Goal: Task Accomplishment & Management: Manage account settings

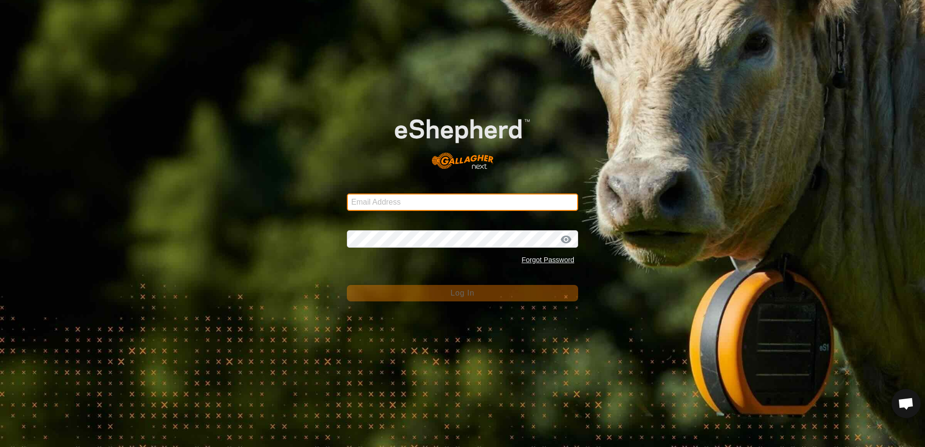
click at [362, 195] on input "Email Address" at bounding box center [462, 202] width 231 height 17
type input "[EMAIL_ADDRESS][DOMAIN_NAME]"
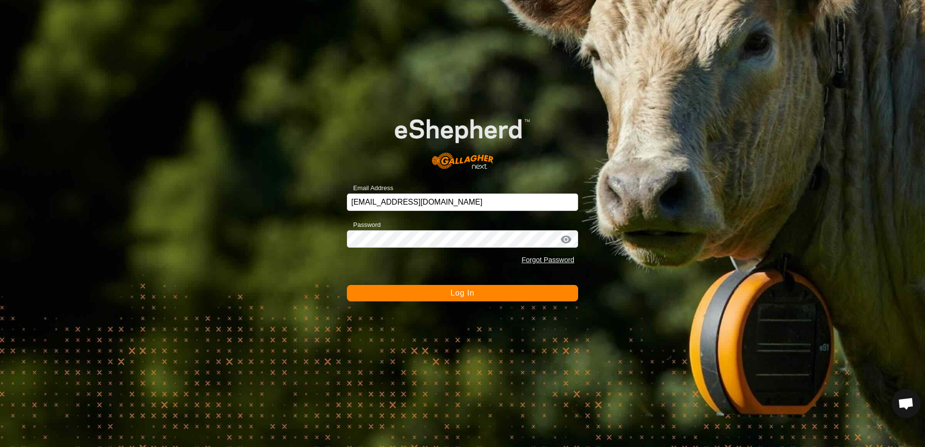
click at [500, 295] on button "Log In" at bounding box center [462, 293] width 231 height 16
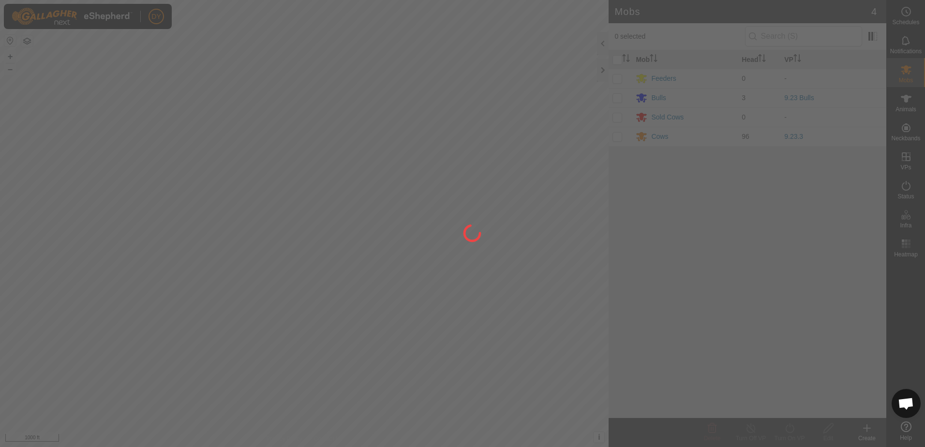
drag, startPoint x: 558, startPoint y: 227, endPoint x: 535, endPoint y: 249, distance: 31.5
click at [536, 248] on div at bounding box center [462, 223] width 925 height 447
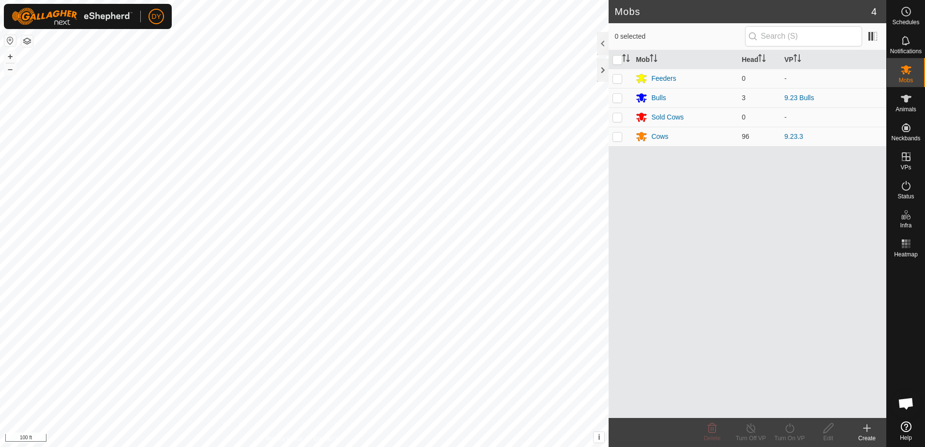
click at [621, 231] on div "Mobs 4 0 selected Mob Head VP Feeders 0 - Bulls 3 9.23 Bulls Sold Cows 0 - Cows…" at bounding box center [443, 223] width 886 height 447
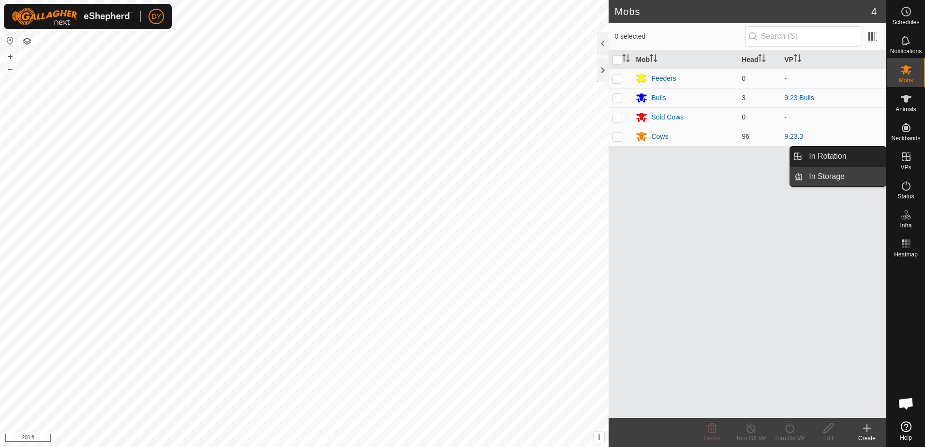
click at [839, 180] on link "In Storage" at bounding box center [844, 176] width 83 height 19
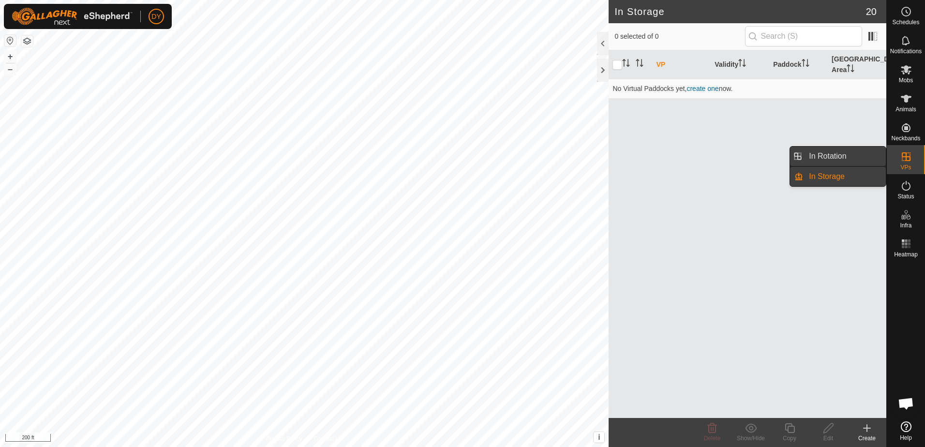
click at [811, 156] on link "In Rotation" at bounding box center [844, 156] width 83 height 19
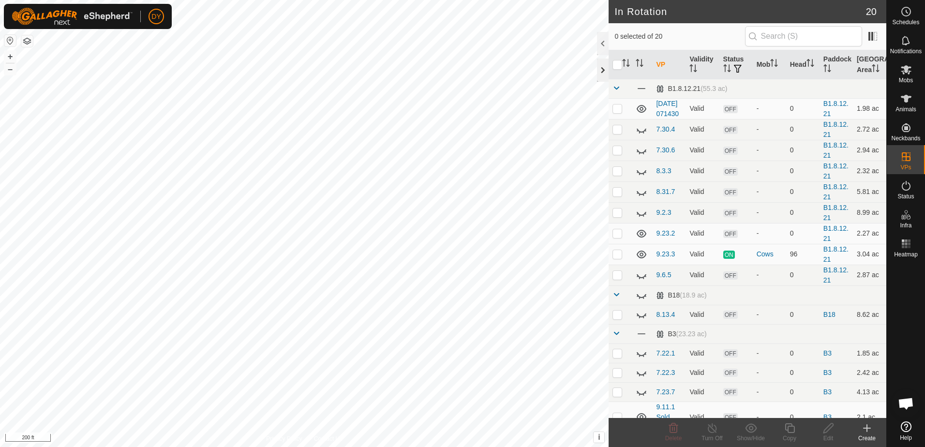
click at [603, 69] on div at bounding box center [603, 70] width 12 height 23
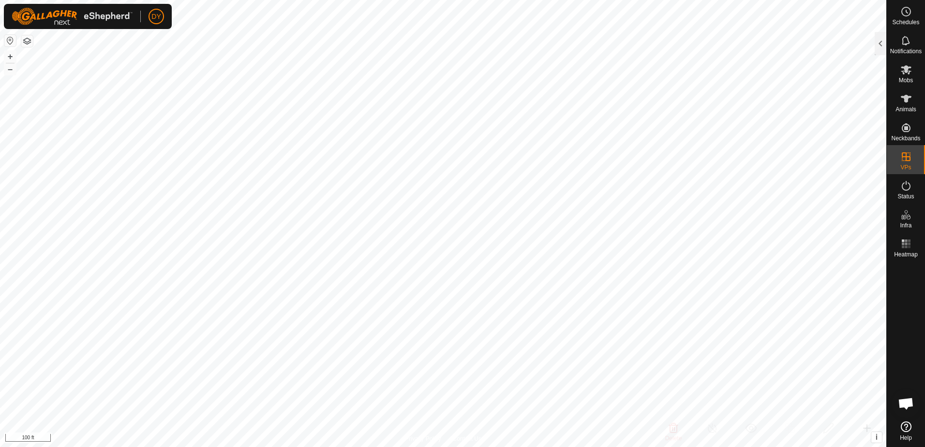
checkbox input "true"
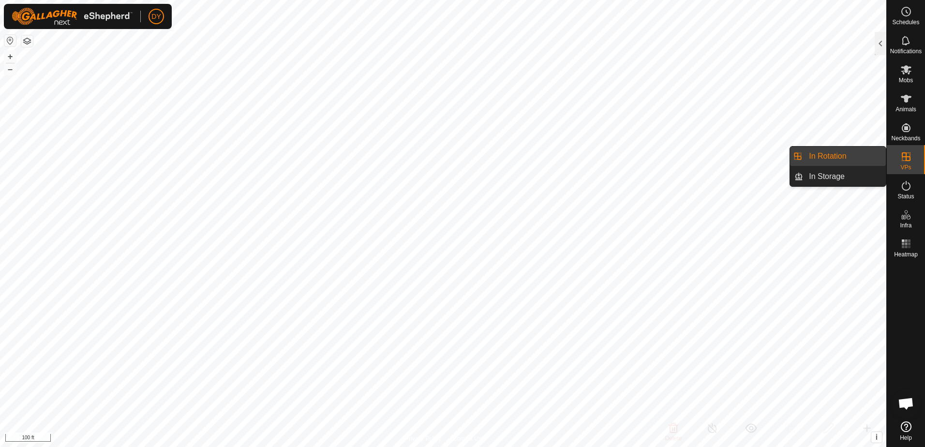
click at [846, 158] on link "In Rotation" at bounding box center [844, 156] width 83 height 19
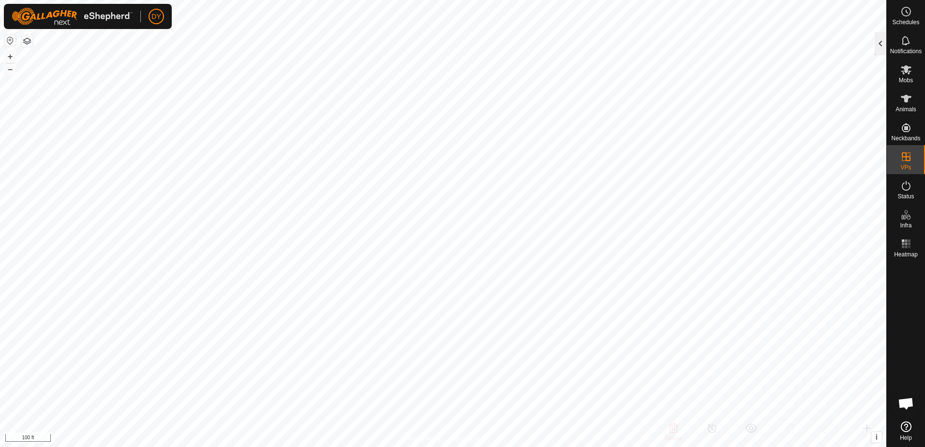
click at [883, 50] on div at bounding box center [881, 43] width 12 height 23
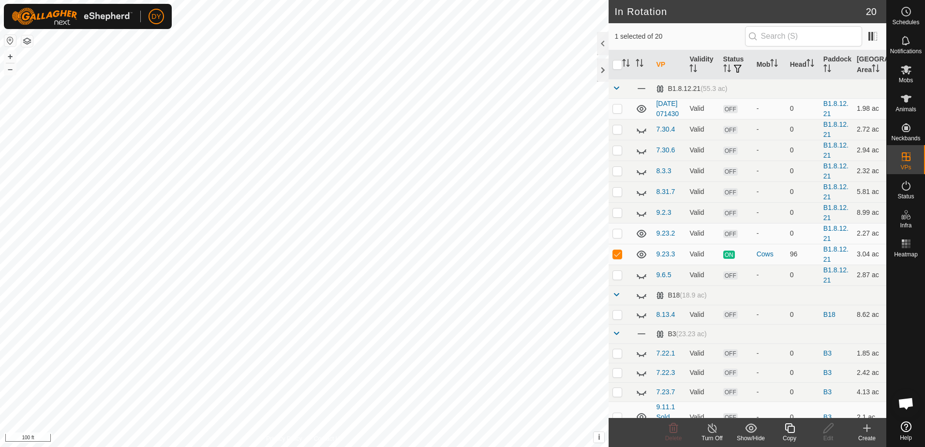
click at [790, 429] on icon at bounding box center [790, 428] width 12 height 12
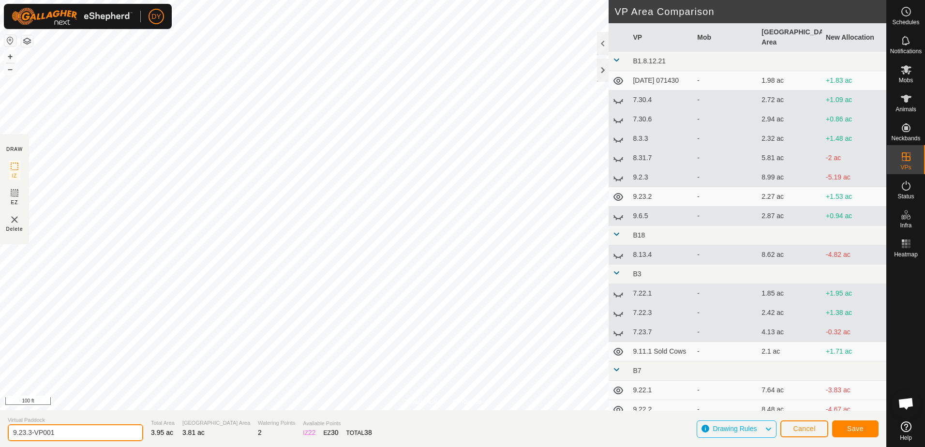
drag, startPoint x: 62, startPoint y: 430, endPoint x: 26, endPoint y: 425, distance: 36.6
click at [26, 425] on input "9.23.3-VP001" at bounding box center [75, 432] width 135 height 17
type input "9.24.1"
click at [853, 426] on span "Save" at bounding box center [855, 429] width 16 height 8
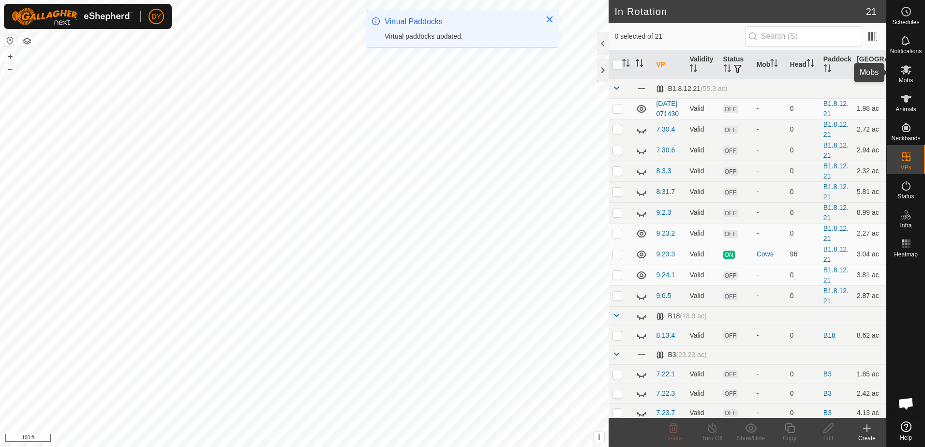
click at [907, 75] on icon at bounding box center [907, 70] width 12 height 12
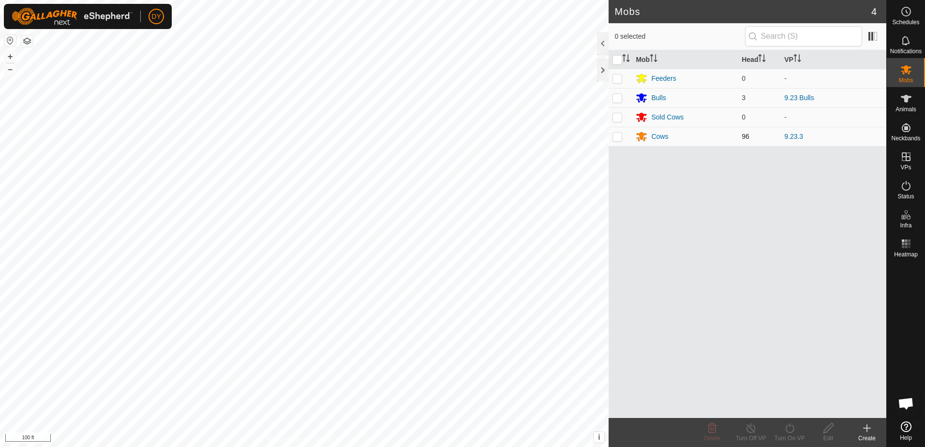
click at [615, 138] on p-checkbox at bounding box center [618, 137] width 10 height 8
checkbox input "true"
click at [792, 429] on icon at bounding box center [790, 428] width 12 height 12
click at [791, 406] on link "Now" at bounding box center [819, 406] width 96 height 19
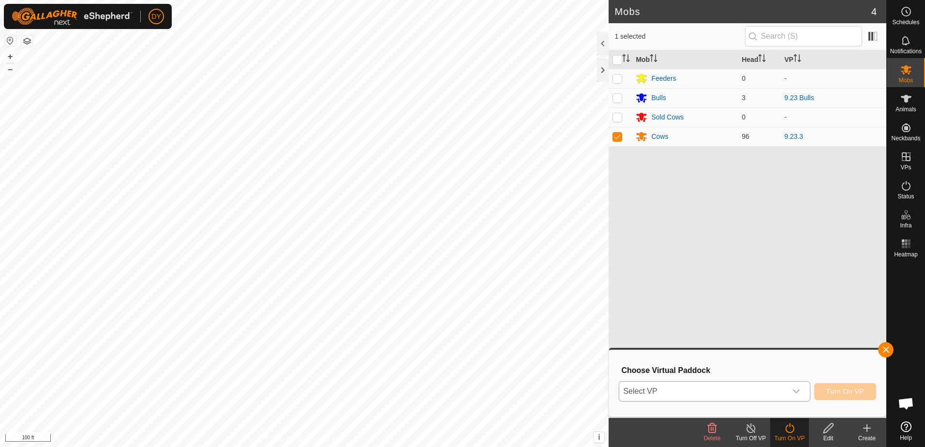
click at [738, 392] on span "Select VP" at bounding box center [702, 391] width 167 height 19
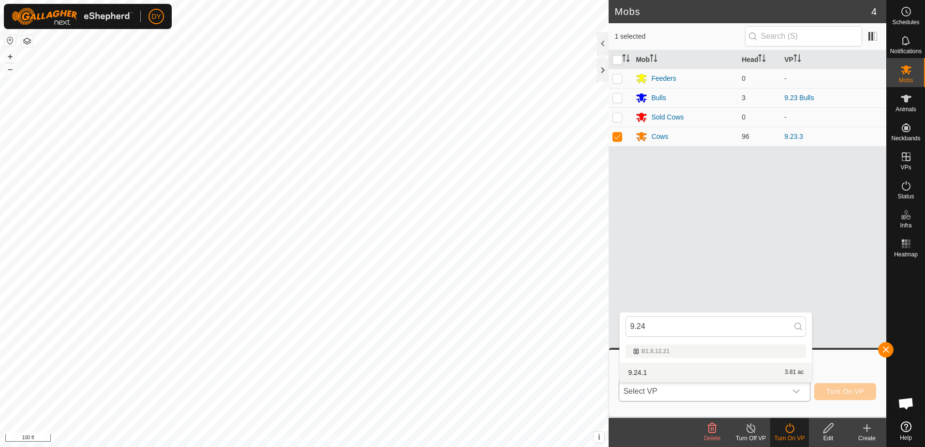
type input "9.24"
click at [660, 370] on li "9.24.1 3.81 ac" at bounding box center [716, 372] width 192 height 19
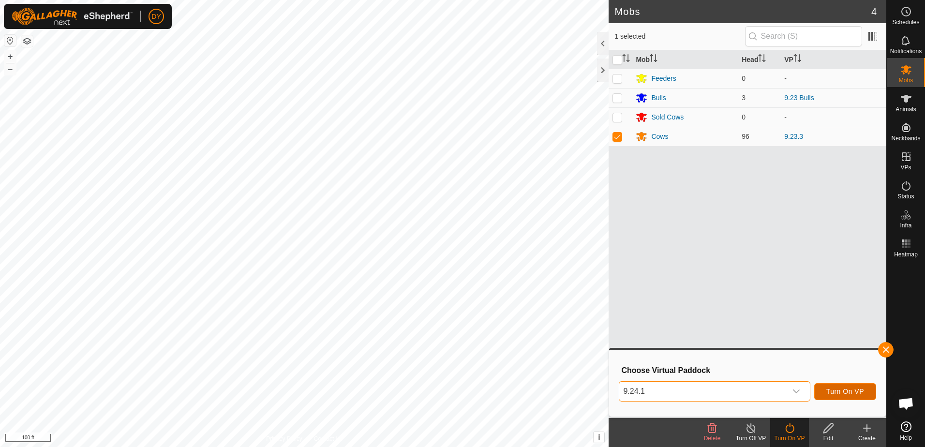
click at [838, 395] on span "Turn On VP" at bounding box center [845, 392] width 38 height 8
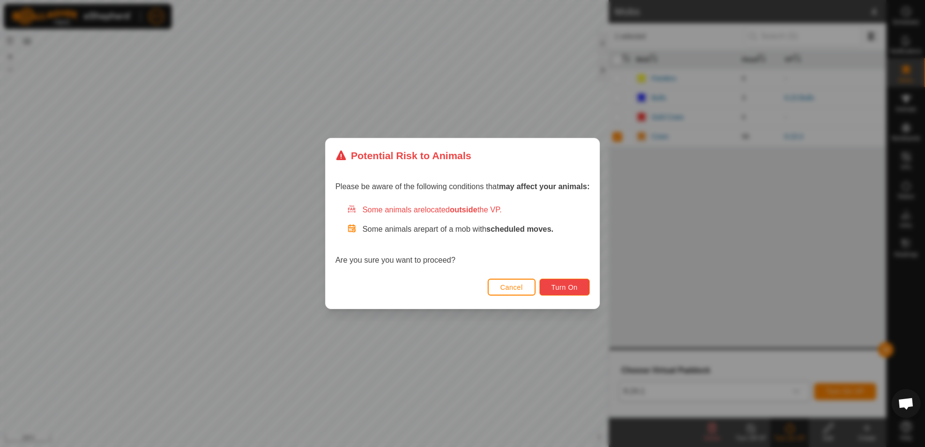
click at [552, 290] on span "Turn On" at bounding box center [565, 288] width 26 height 8
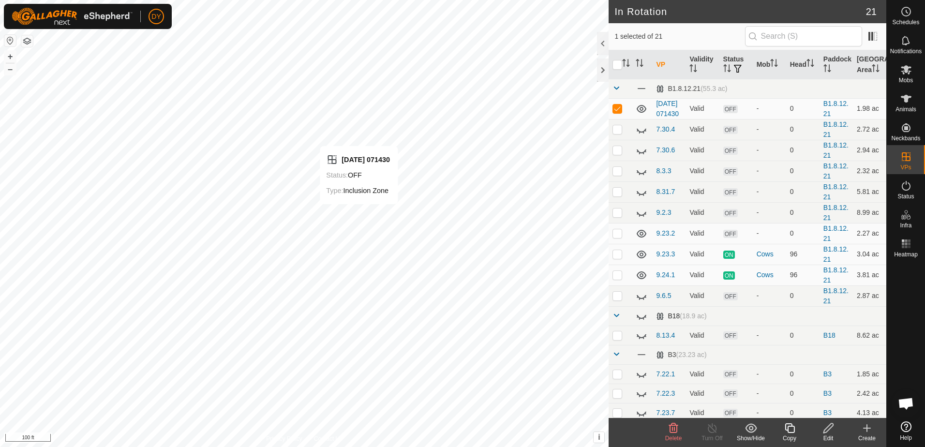
checkbox input "false"
checkbox input "true"
click at [789, 429] on icon at bounding box center [790, 428] width 12 height 12
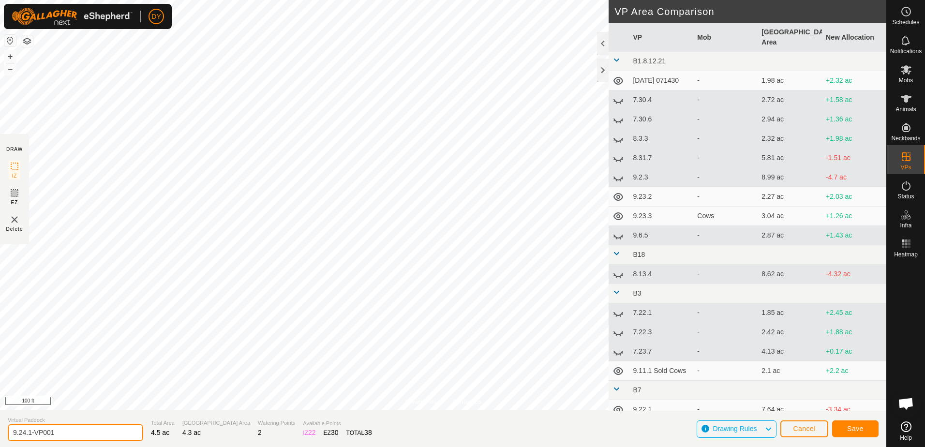
drag, startPoint x: 75, startPoint y: 431, endPoint x: 37, endPoint y: 431, distance: 38.7
click at [26, 431] on input "9.24.1-VP001" at bounding box center [75, 432] width 135 height 17
type input "9.24.2"
click at [845, 433] on button "Save" at bounding box center [855, 428] width 46 height 17
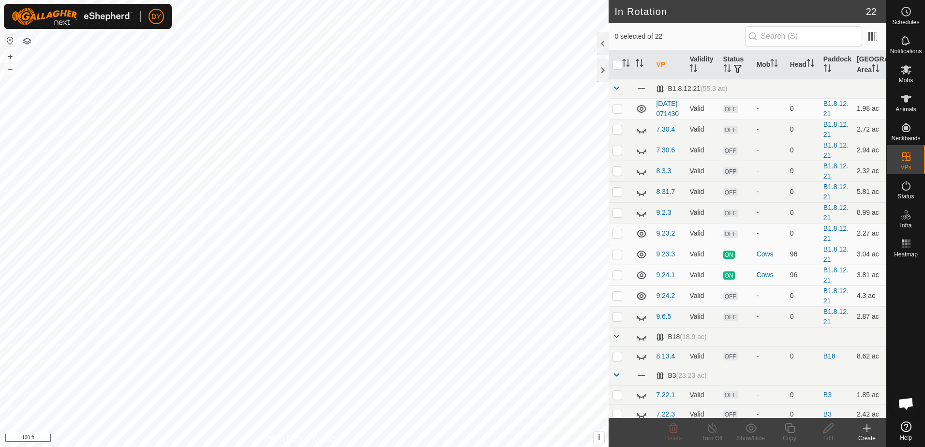
click at [369, 248] on div "DY Schedules Notifications Mobs Animals Neckbands VPs Status Infra Heatmap Help…" at bounding box center [462, 223] width 925 height 447
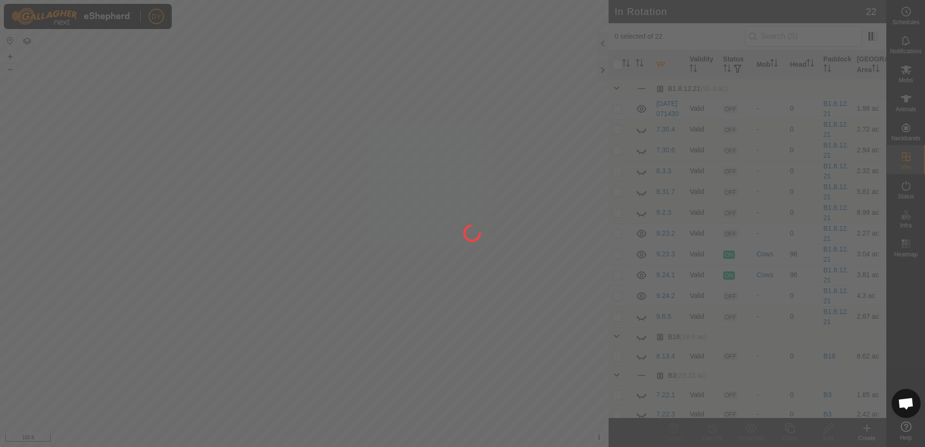
checkbox input "true"
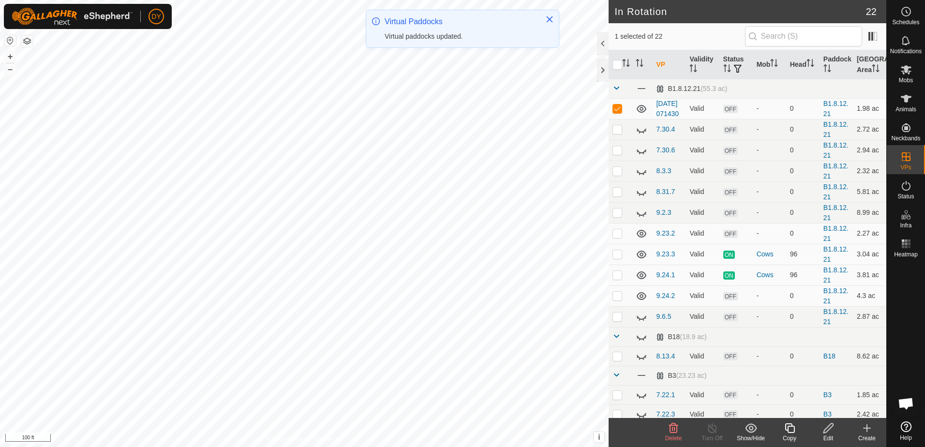
checkbox input "false"
checkbox input "true"
click at [790, 426] on icon at bounding box center [790, 428] width 10 height 10
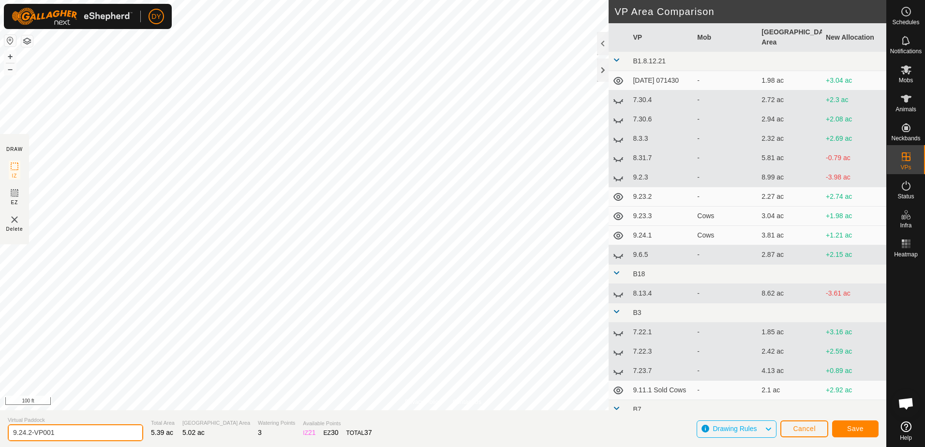
drag, startPoint x: 68, startPoint y: 432, endPoint x: 29, endPoint y: 434, distance: 39.3
click at [29, 434] on input "9.24.2-VP001" at bounding box center [75, 432] width 135 height 17
type input "9.24.3"
click at [847, 431] on button "Save" at bounding box center [855, 428] width 46 height 17
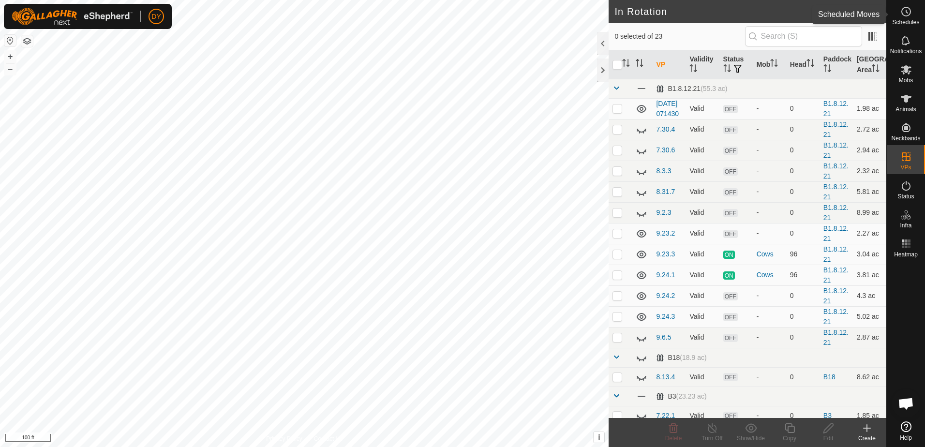
click at [911, 15] on icon at bounding box center [907, 12] width 12 height 12
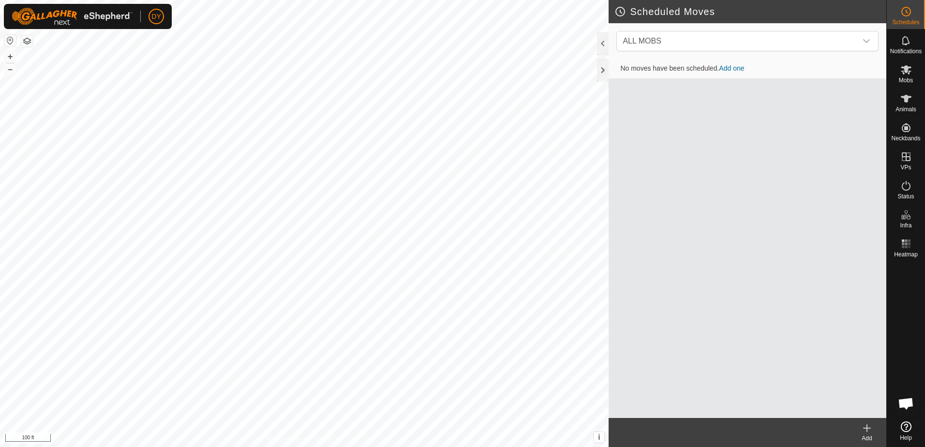
click at [864, 428] on icon at bounding box center [867, 428] width 7 height 0
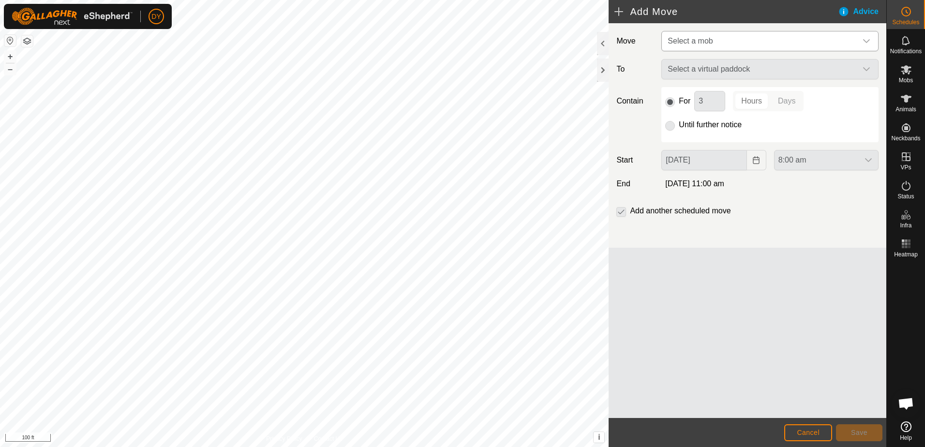
click at [731, 38] on span "Select a mob" at bounding box center [760, 40] width 193 height 19
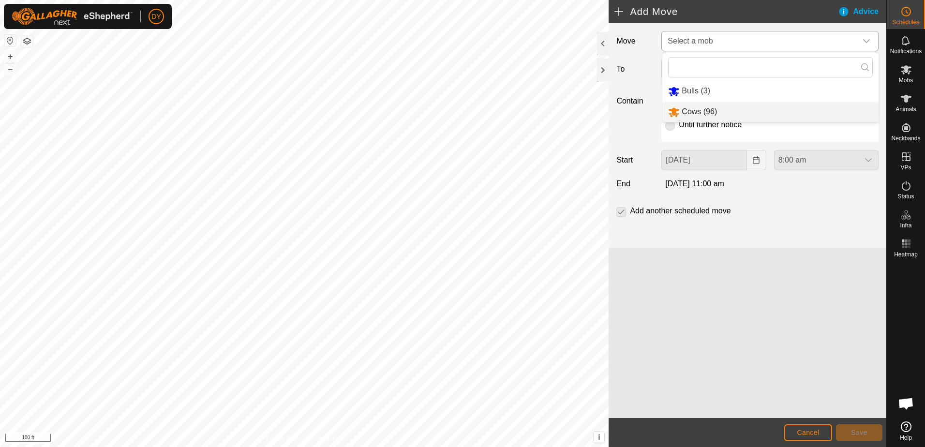
click at [696, 112] on li "Cows (96)" at bounding box center [770, 112] width 216 height 20
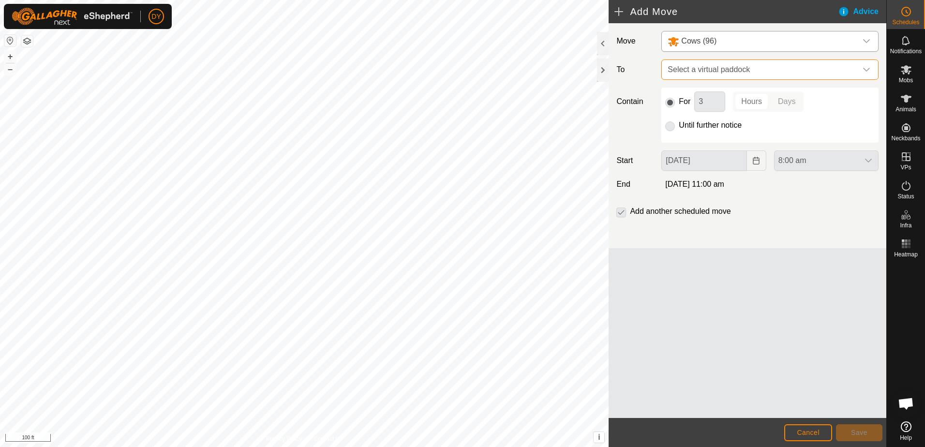
click at [705, 71] on span "Select a virtual paddock" at bounding box center [760, 69] width 193 height 19
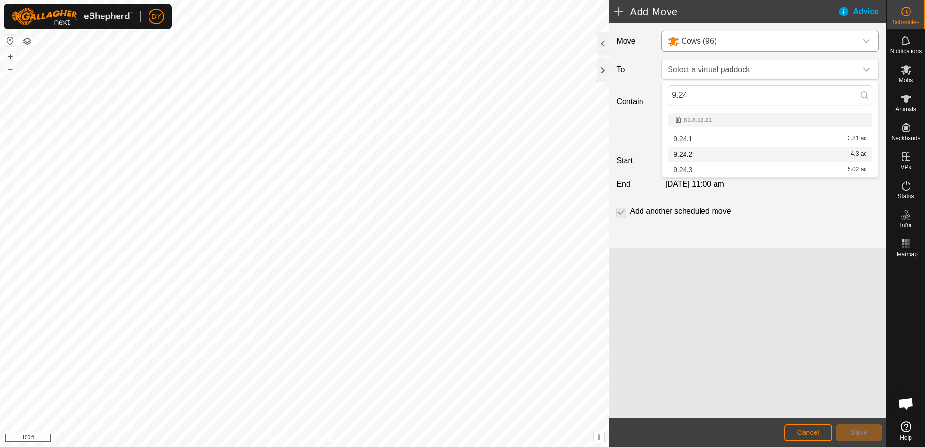
type input "9.24"
click at [696, 153] on li "9.24.2 4.3 ac" at bounding box center [770, 154] width 205 height 15
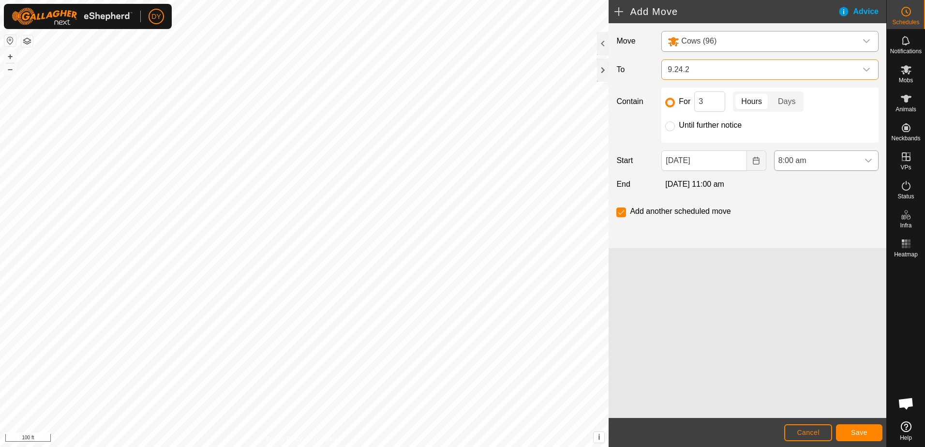
click at [871, 157] on icon "dropdown trigger" at bounding box center [869, 161] width 8 height 8
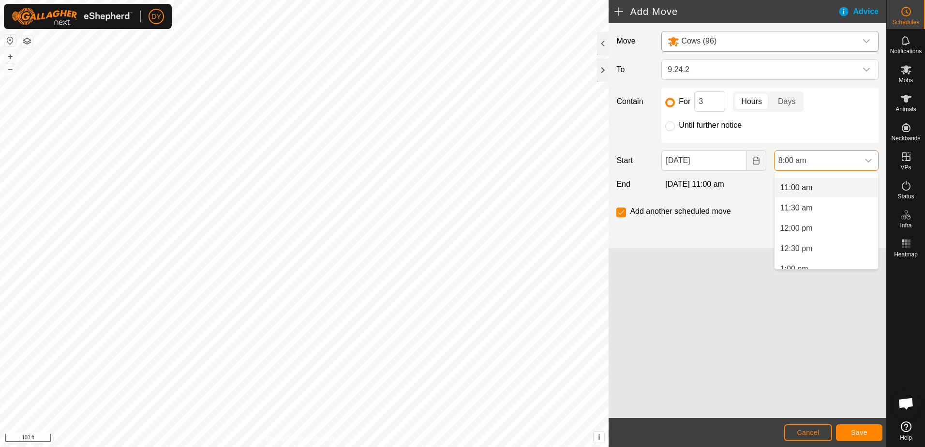
click at [810, 190] on li "11:00 am" at bounding box center [827, 187] width 104 height 19
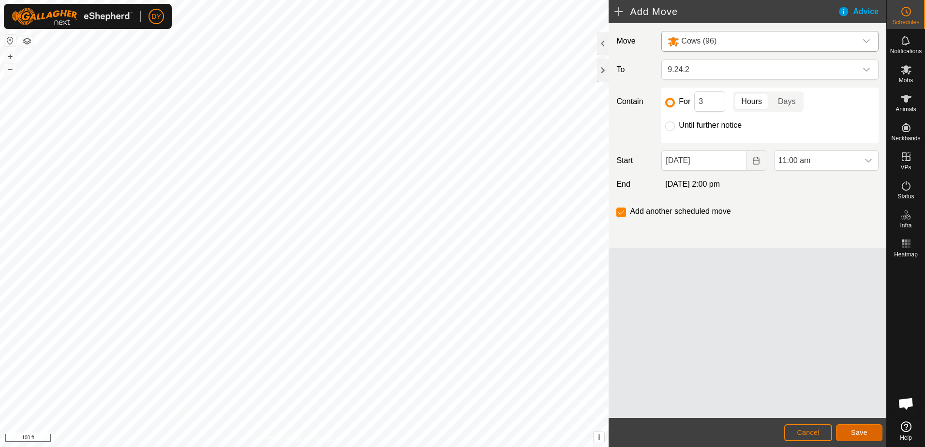
click at [873, 435] on button "Save" at bounding box center [859, 432] width 46 height 17
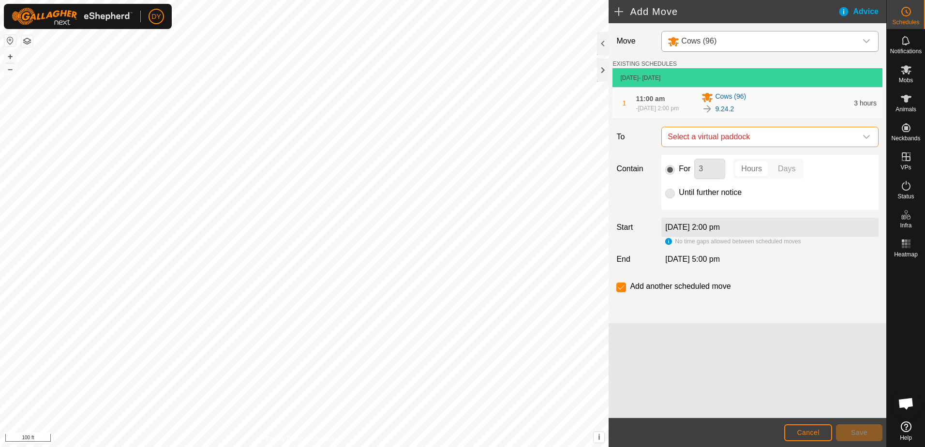
click at [767, 139] on span "Select a virtual paddock" at bounding box center [760, 136] width 193 height 19
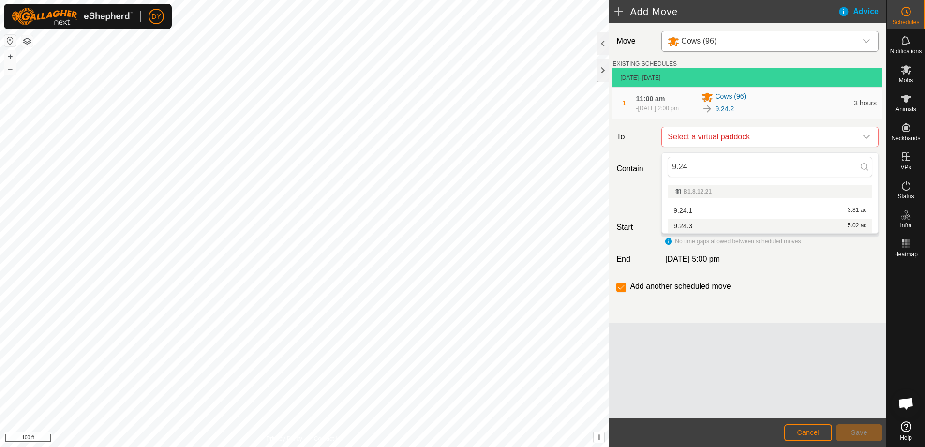
type input "9.24"
click at [682, 223] on li "9.24.3 5.02 ac" at bounding box center [770, 226] width 205 height 15
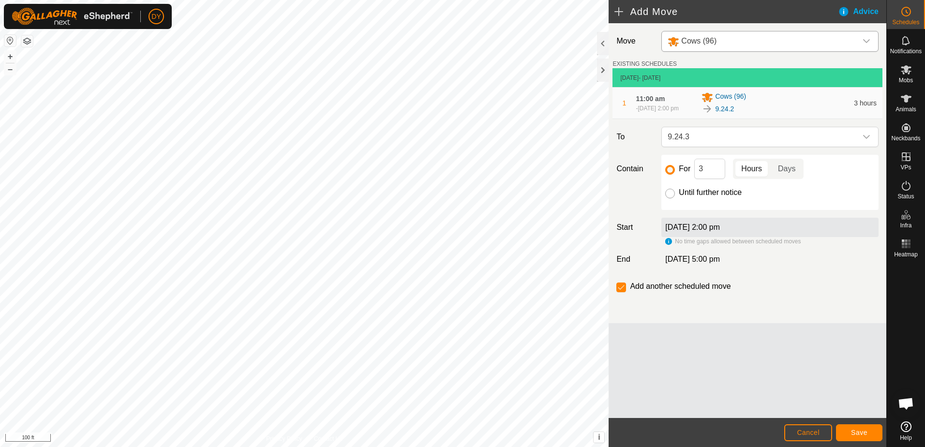
click at [671, 195] on input "Until further notice" at bounding box center [670, 194] width 10 height 10
radio input "true"
checkbox input "false"
click at [856, 433] on span "Save" at bounding box center [859, 433] width 16 height 8
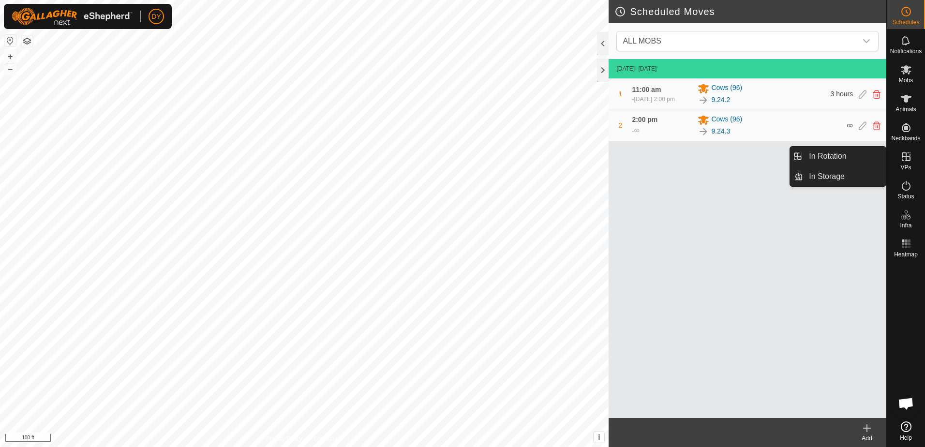
click at [911, 158] on icon at bounding box center [907, 157] width 12 height 12
click at [867, 157] on link "In Rotation" at bounding box center [844, 156] width 83 height 19
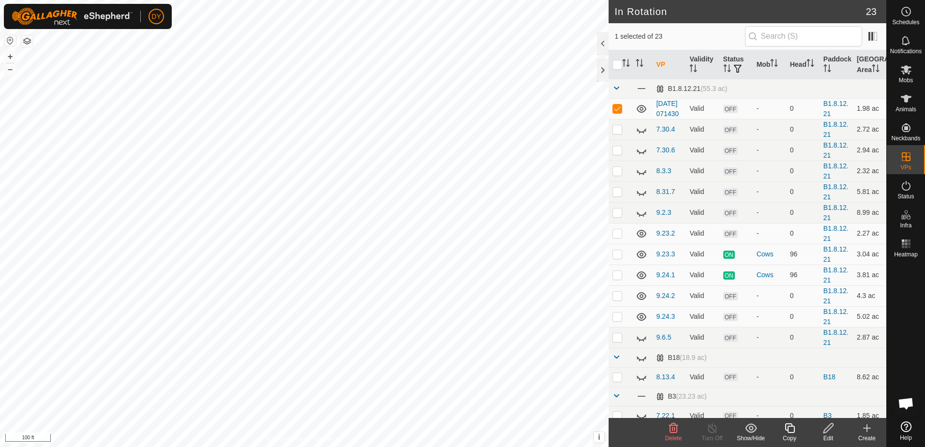
click at [676, 428] on icon at bounding box center [674, 428] width 12 height 12
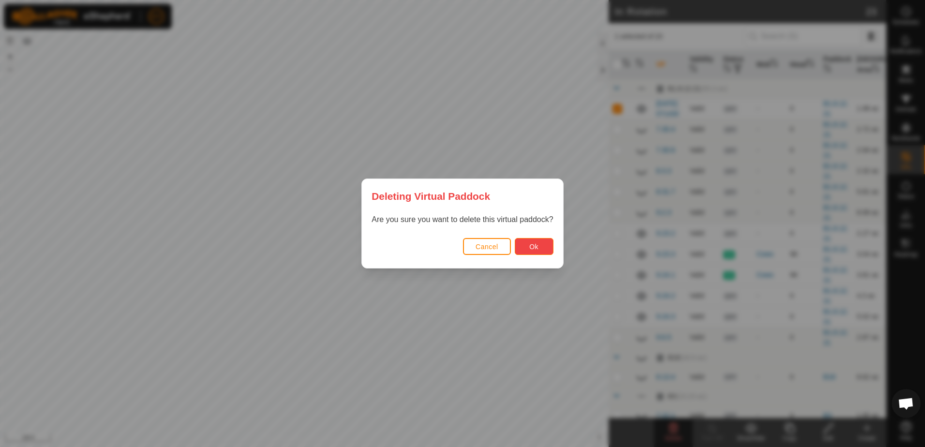
click at [540, 248] on button "Ok" at bounding box center [534, 246] width 39 height 17
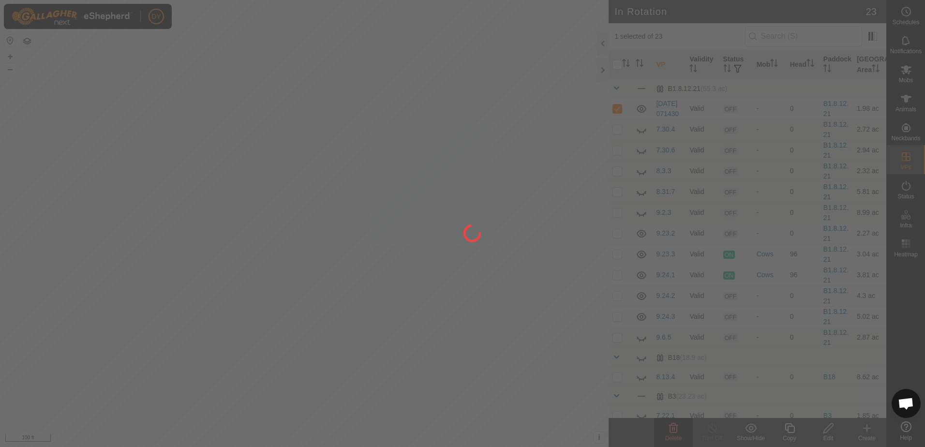
checkbox input "false"
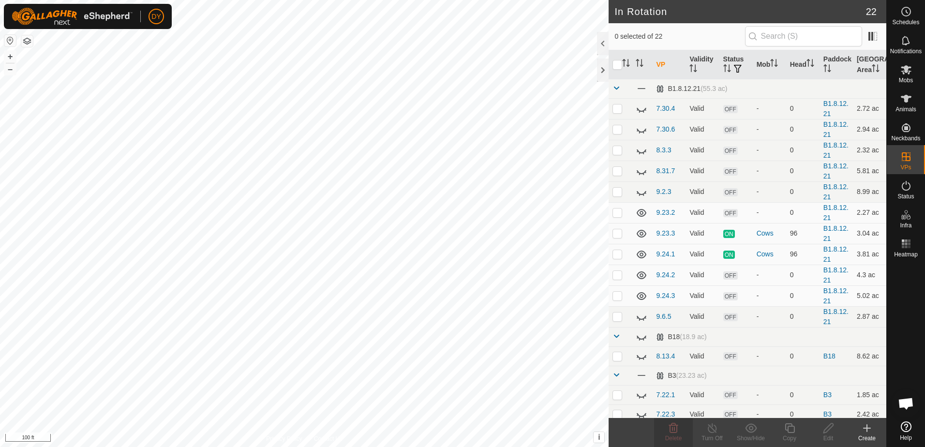
click at [869, 431] on icon at bounding box center [867, 428] width 12 height 12
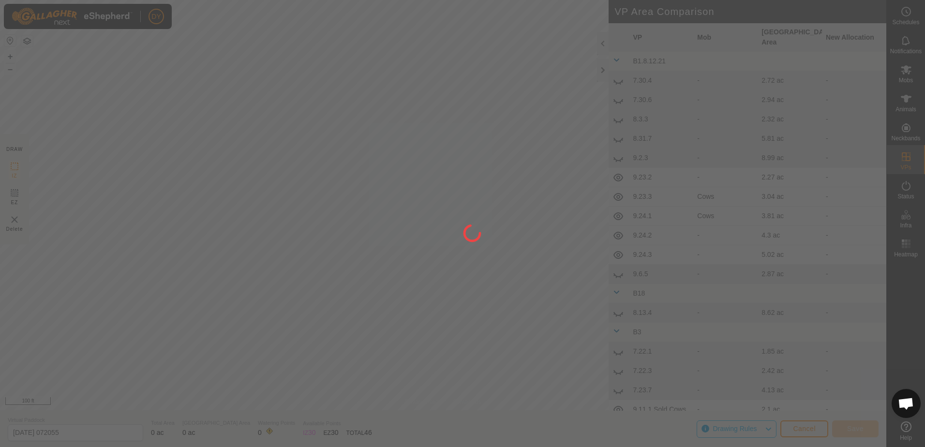
click at [401, 339] on div at bounding box center [462, 223] width 925 height 447
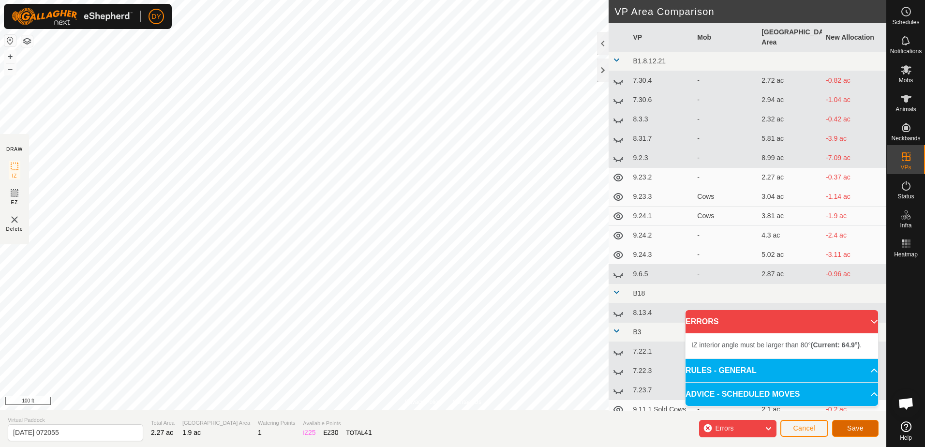
click at [860, 432] on span "Save" at bounding box center [855, 428] width 16 height 8
